Goal: Task Accomplishment & Management: Manage account settings

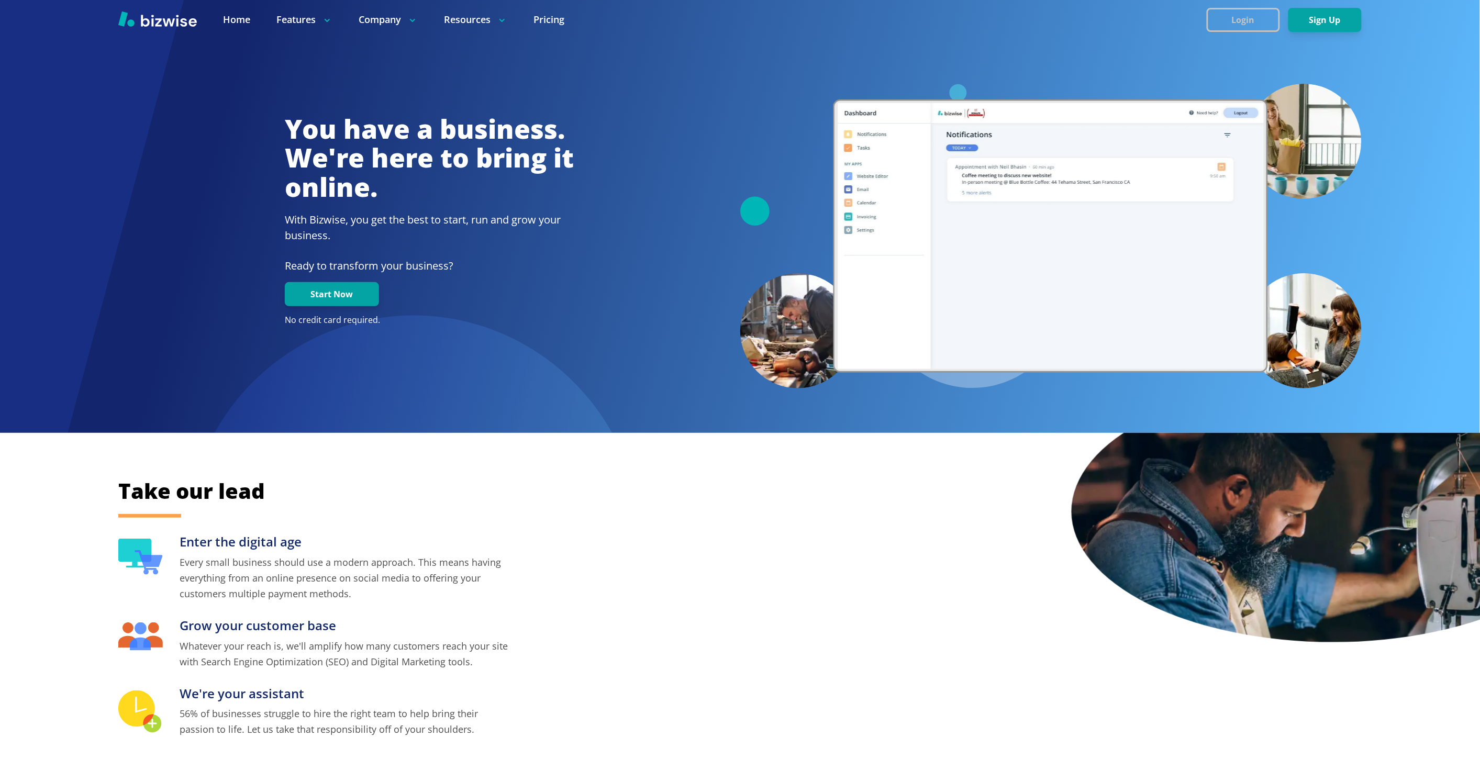
click at [1268, 23] on button "Login" at bounding box center [1242, 20] width 73 height 24
